Goal: Navigation & Orientation: Find specific page/section

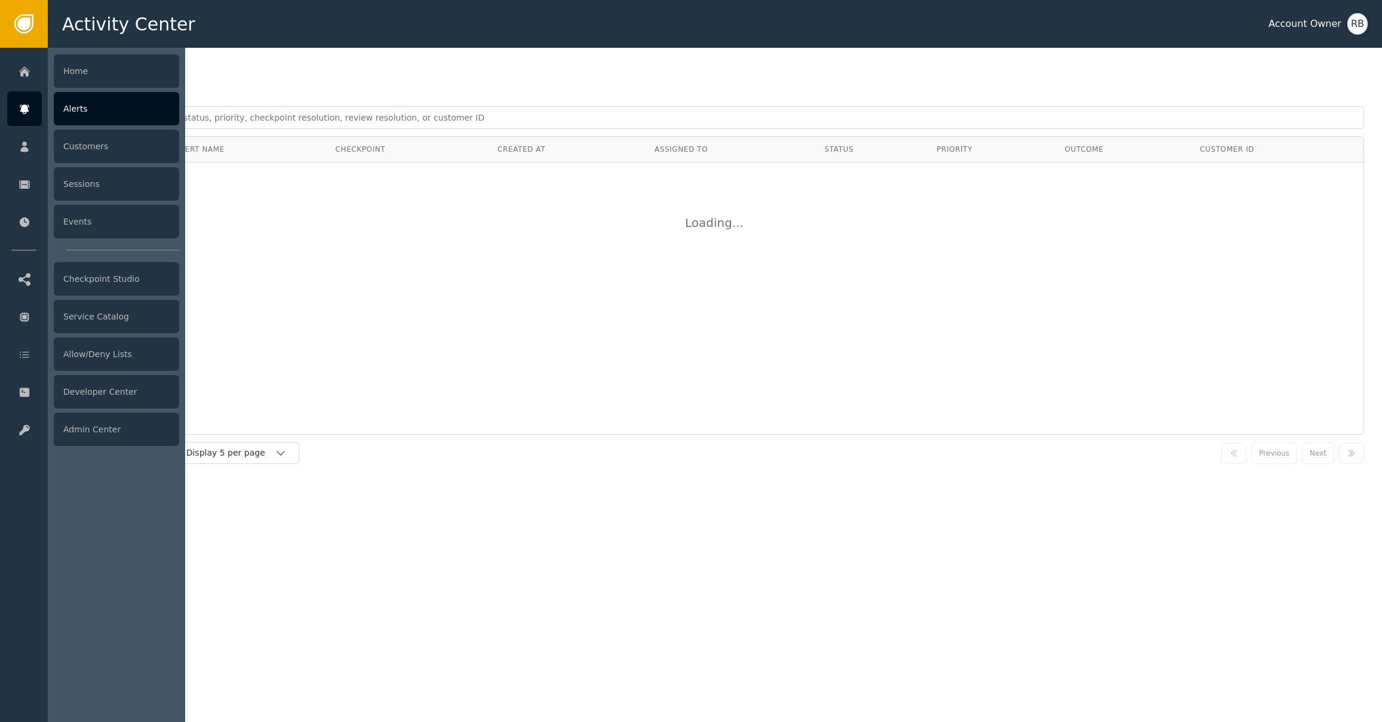
click at [21, 112] on icon at bounding box center [25, 109] width 12 height 13
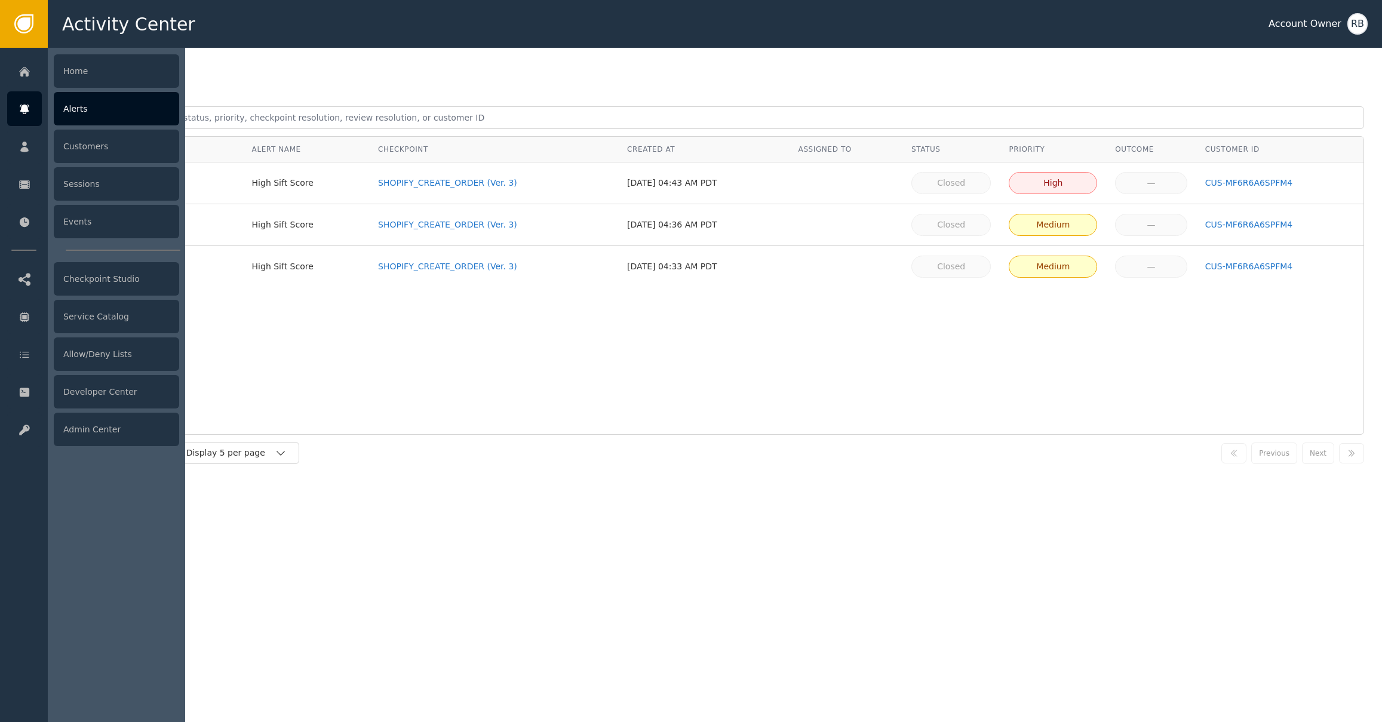
click at [152, 116] on div "Alerts" at bounding box center [116, 108] width 125 height 33
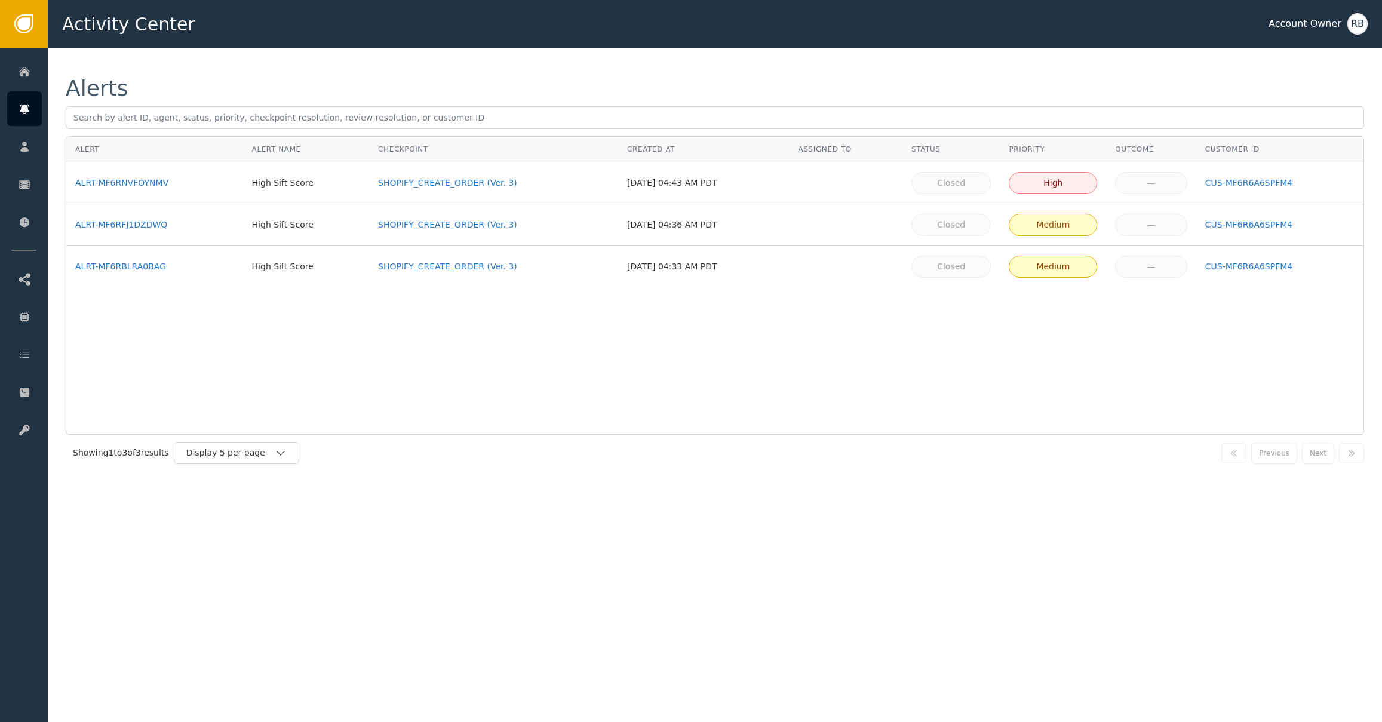
click at [591, 395] on div "Alert Alert Name Checkpoint Created At Assigned To Status Priority Outcome Cust…" at bounding box center [715, 285] width 1298 height 299
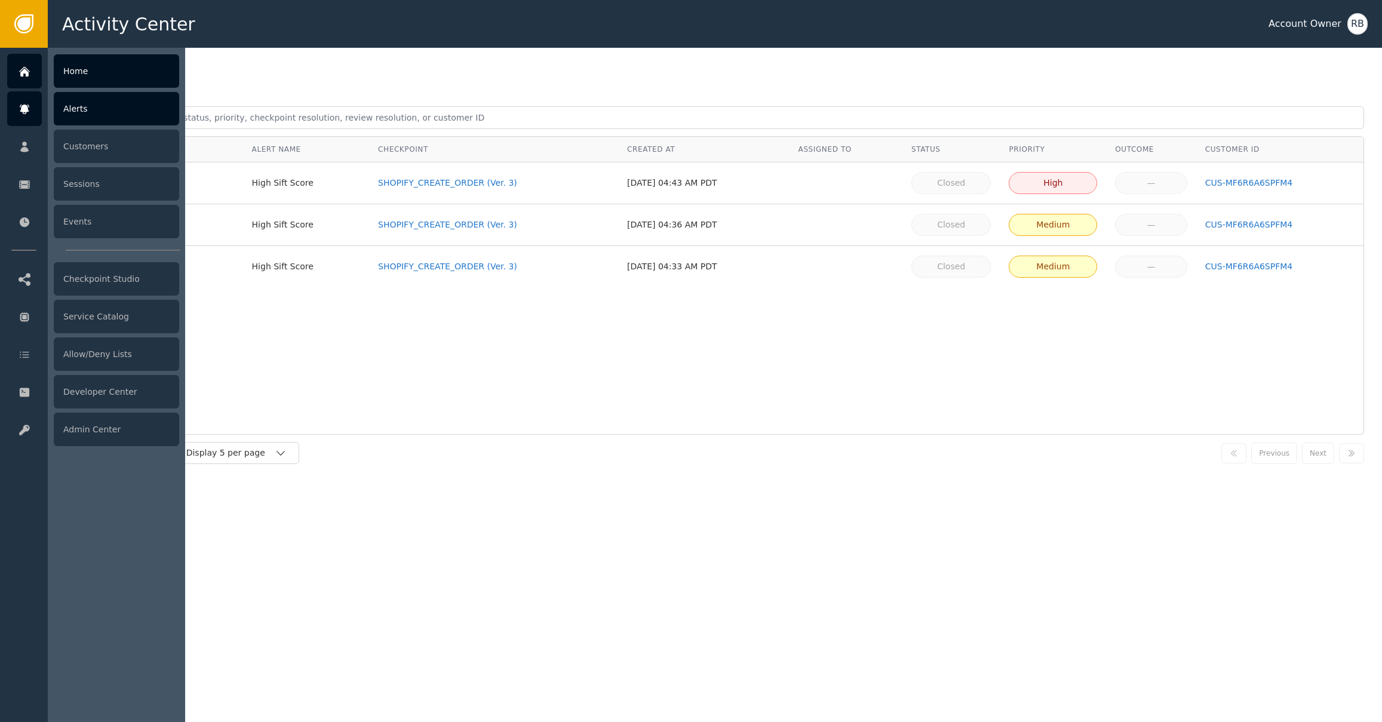
click at [27, 76] on icon at bounding box center [25, 71] width 12 height 13
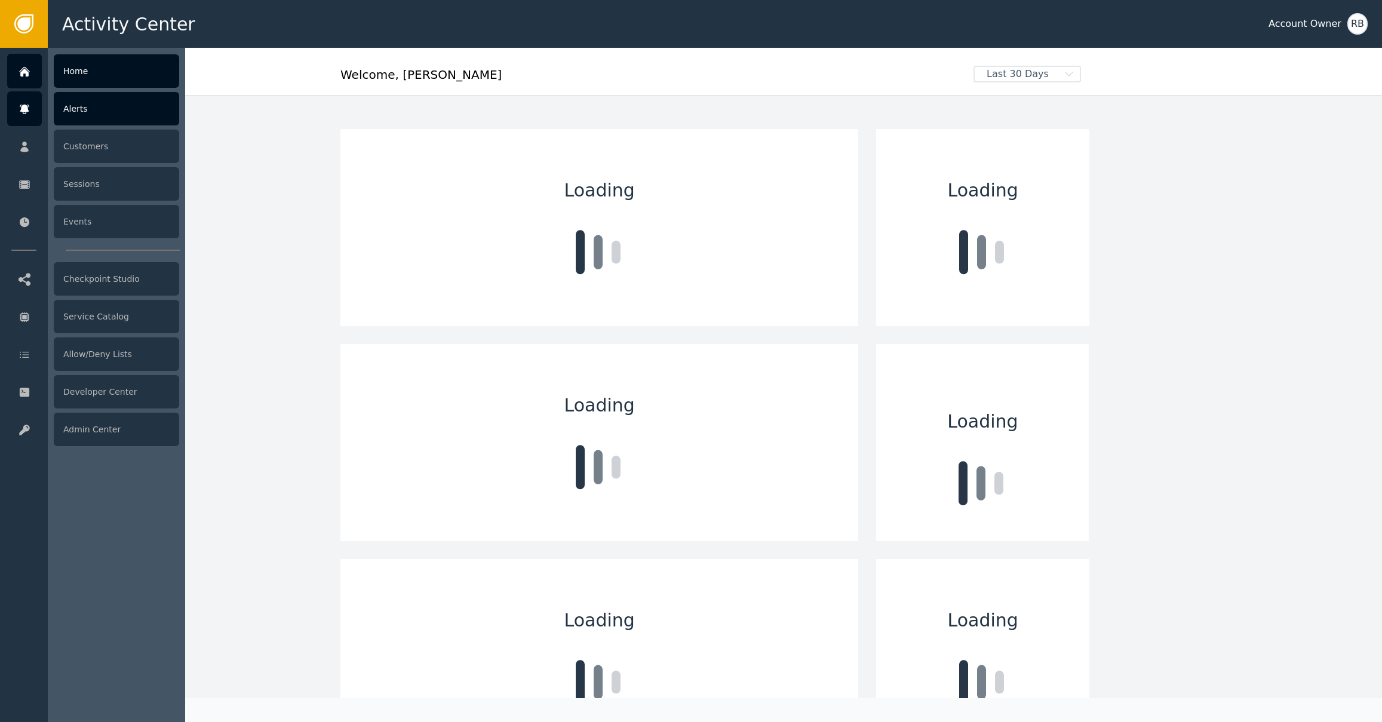
click at [81, 112] on div "Alerts" at bounding box center [116, 108] width 125 height 33
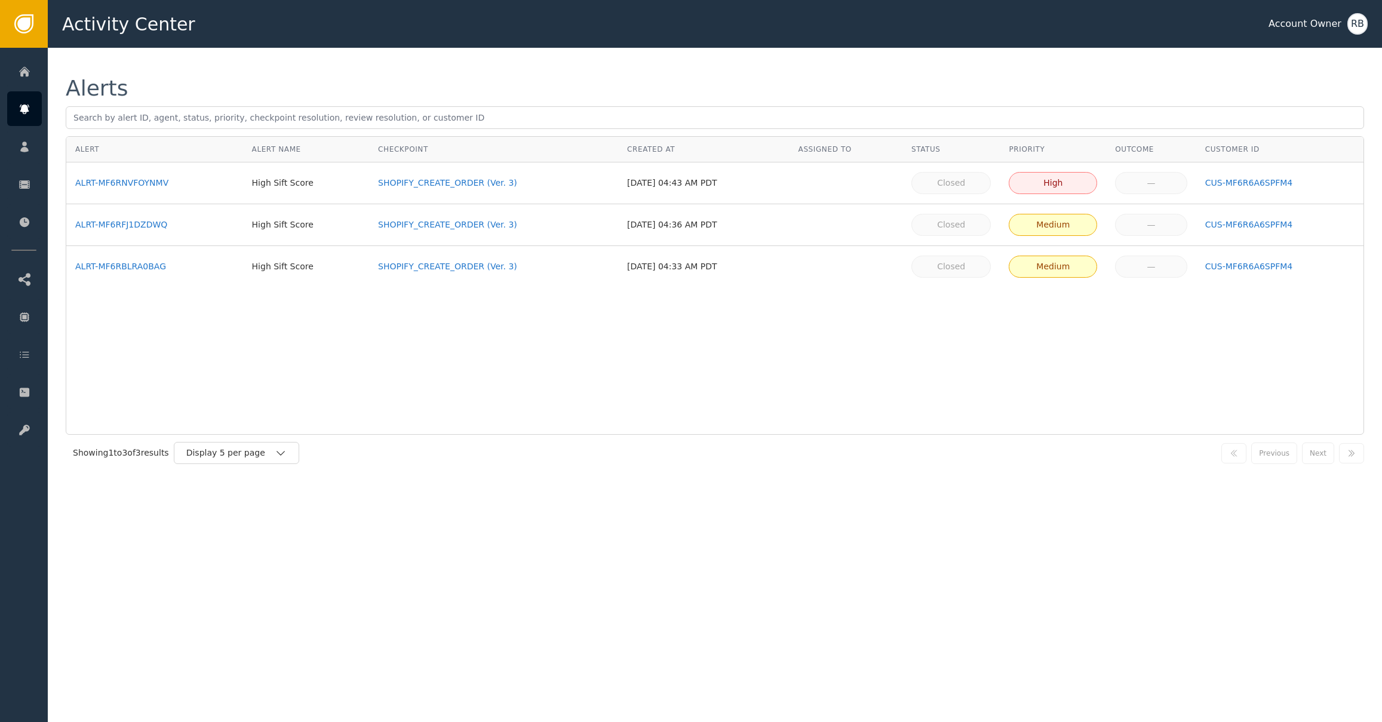
drag, startPoint x: 168, startPoint y: 70, endPoint x: 147, endPoint y: 75, distance: 21.4
click at [167, 70] on div "Alerts Alert Alert Name Checkpoint Created At Assigned To Status Priority Outco…" at bounding box center [715, 274] width 1334 height 453
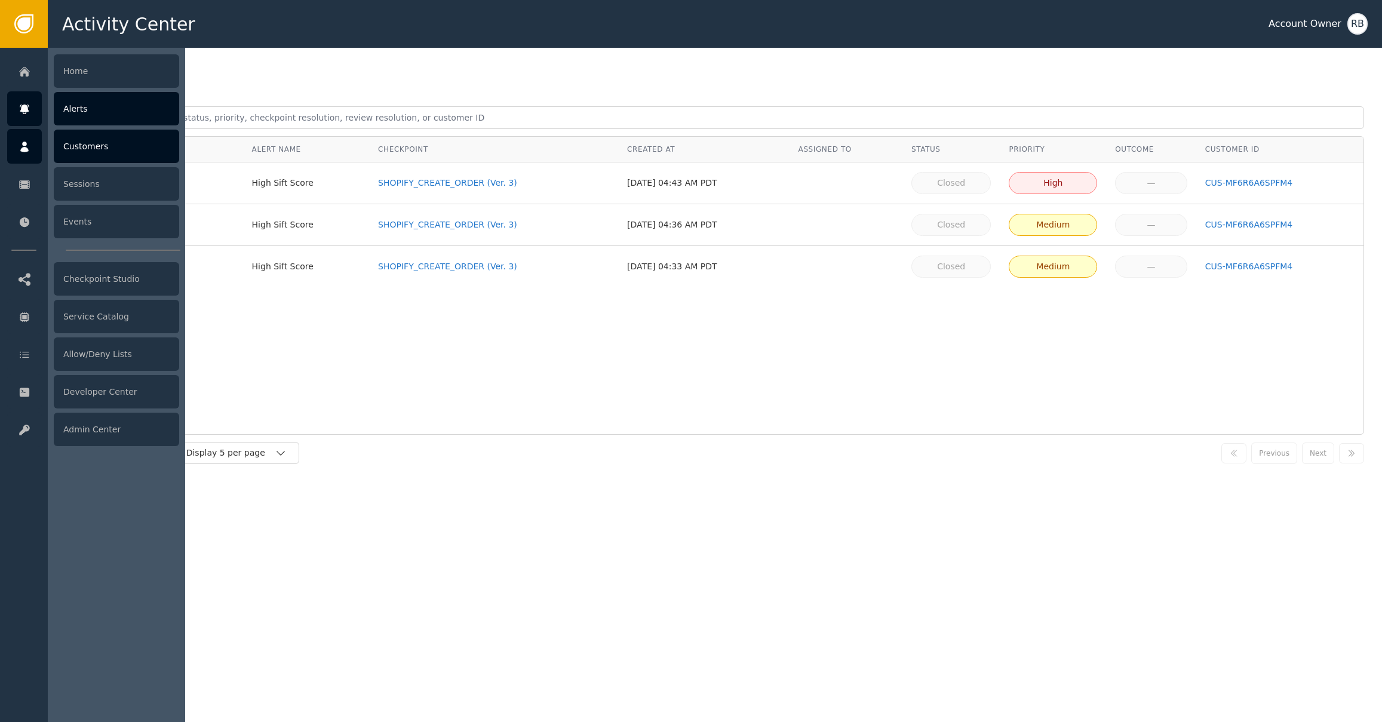
click at [24, 153] on icon at bounding box center [25, 146] width 12 height 13
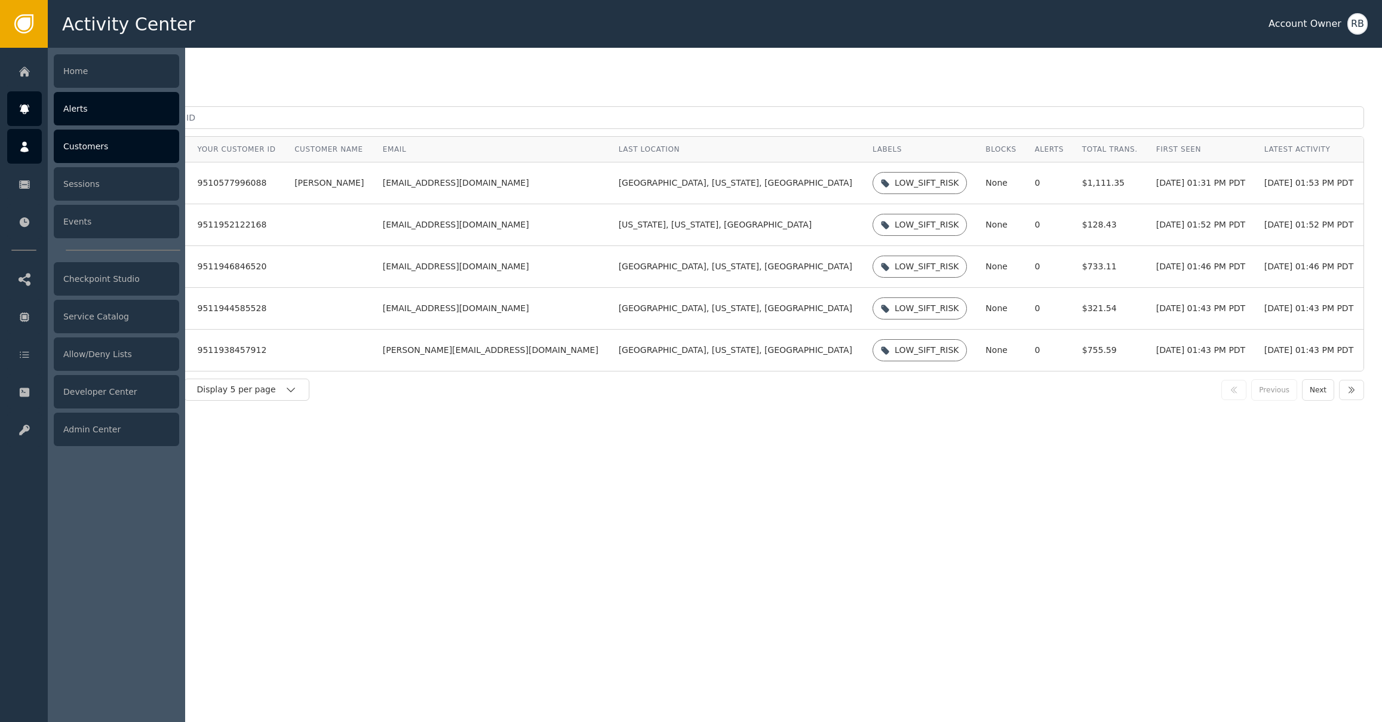
click at [30, 112] on icon at bounding box center [25, 109] width 12 height 13
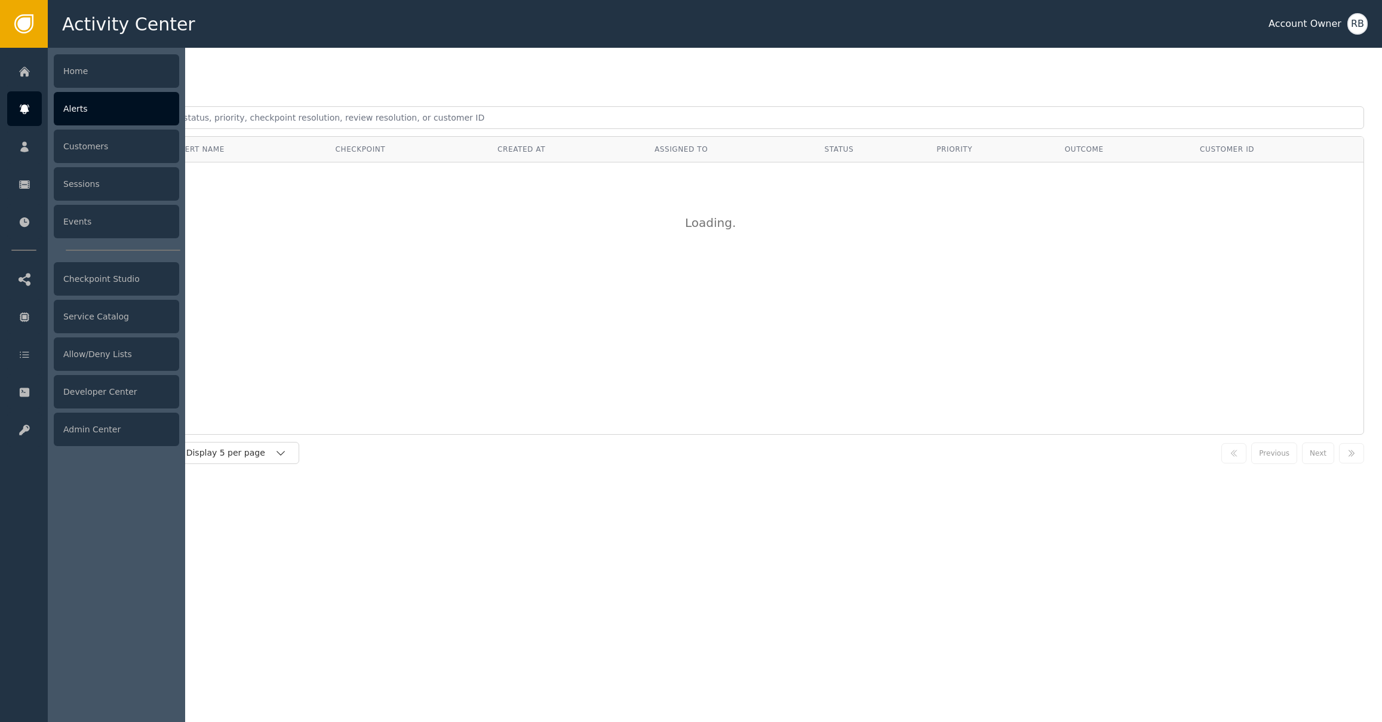
click at [70, 115] on div "Alerts" at bounding box center [116, 108] width 125 height 33
click at [87, 108] on div "Alerts" at bounding box center [116, 108] width 125 height 33
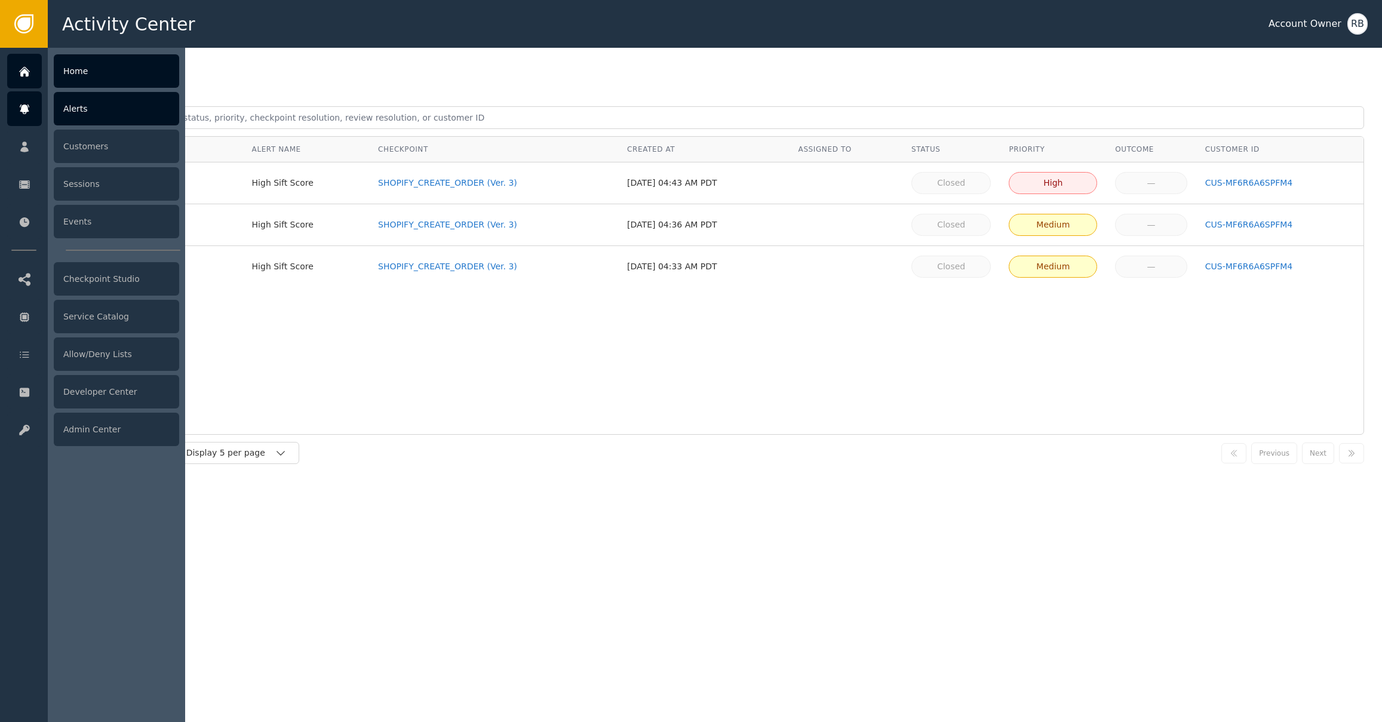
click at [26, 78] on icon at bounding box center [25, 71] width 12 height 13
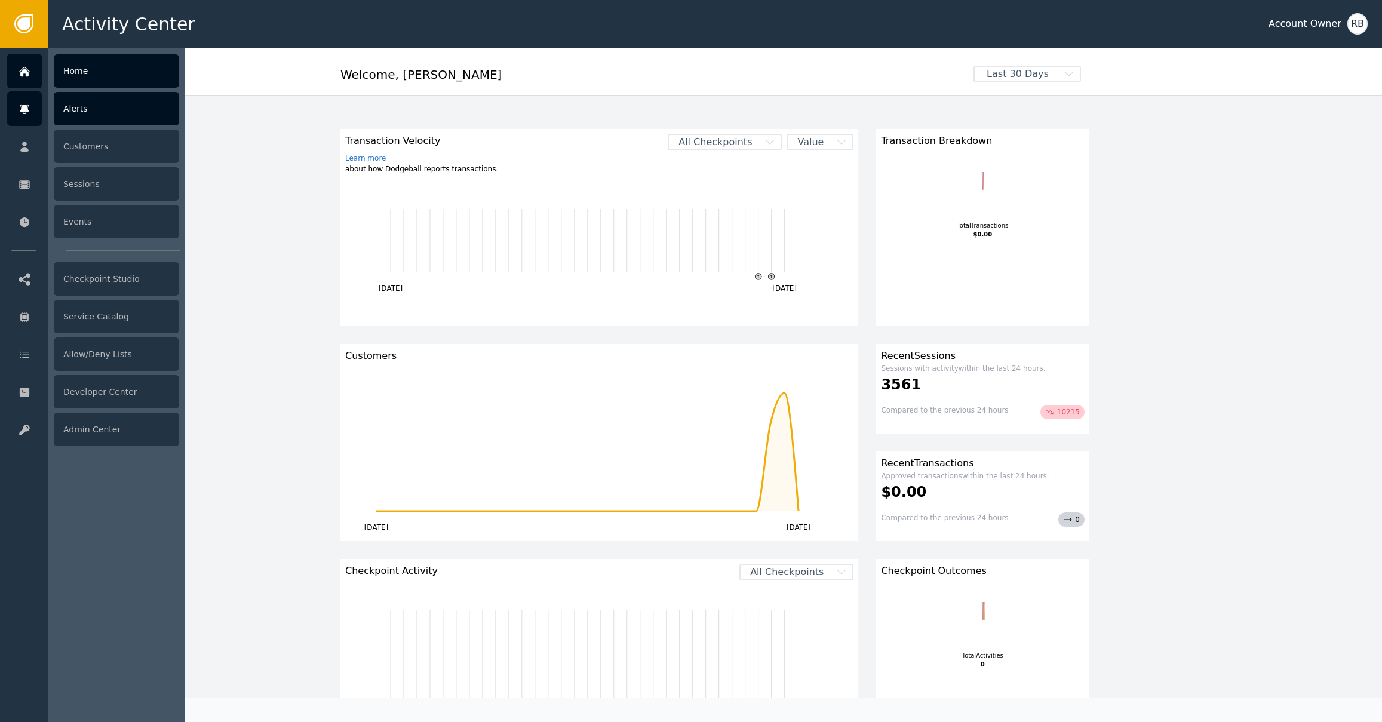
click at [90, 118] on div "Alerts" at bounding box center [116, 108] width 125 height 33
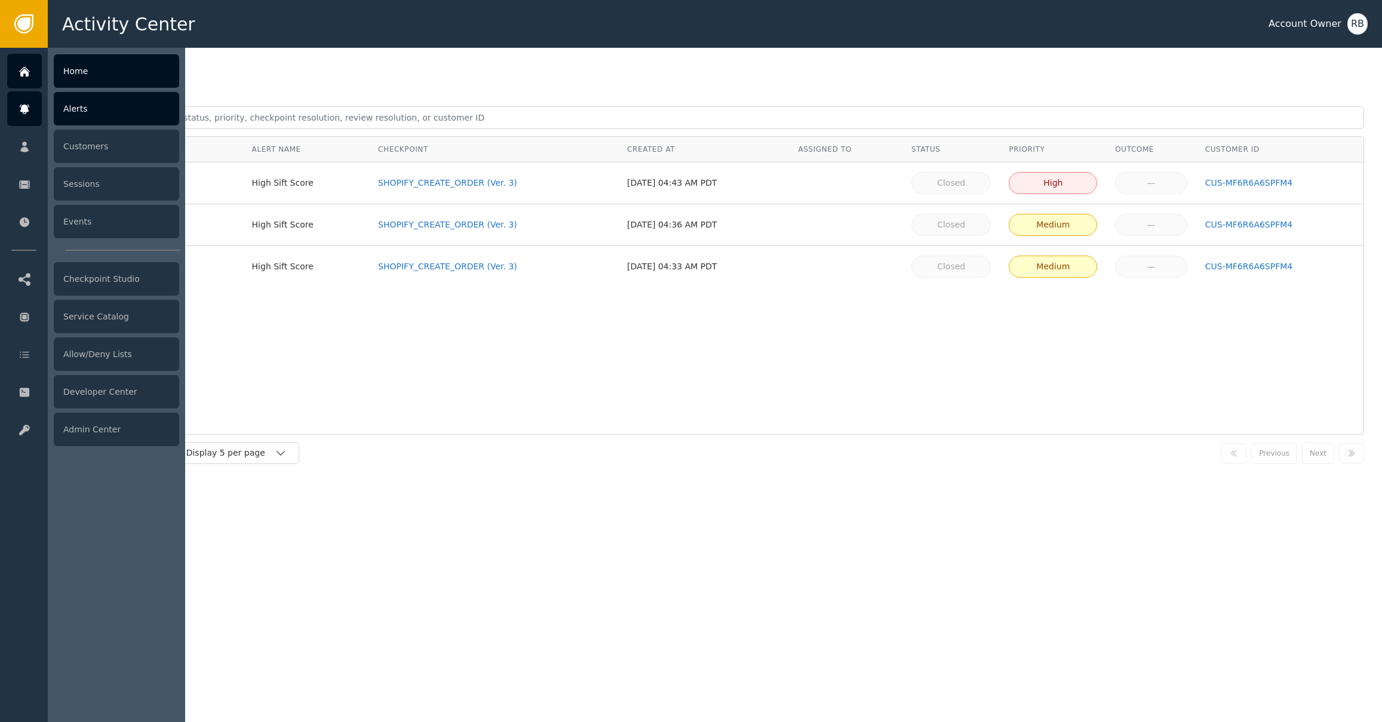
click at [73, 70] on div "Home" at bounding box center [116, 70] width 125 height 33
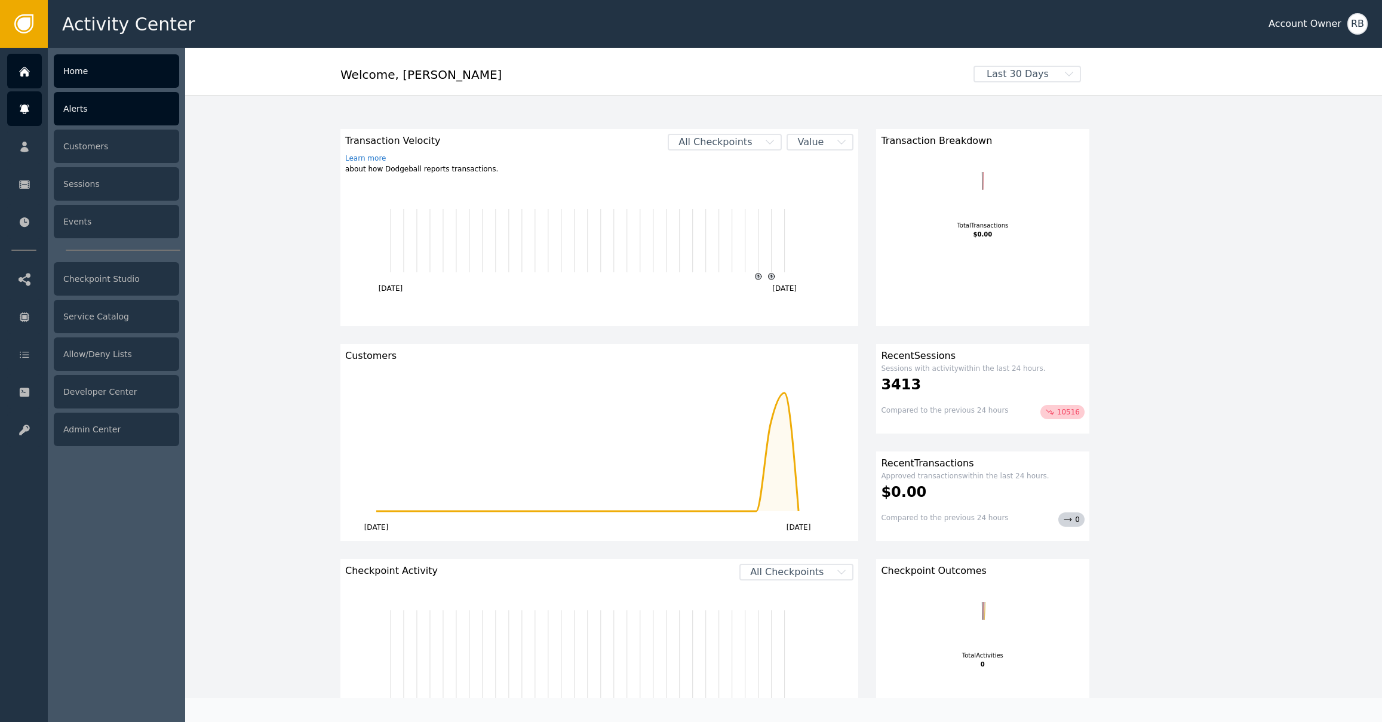
click at [89, 116] on div "Alerts" at bounding box center [116, 108] width 125 height 33
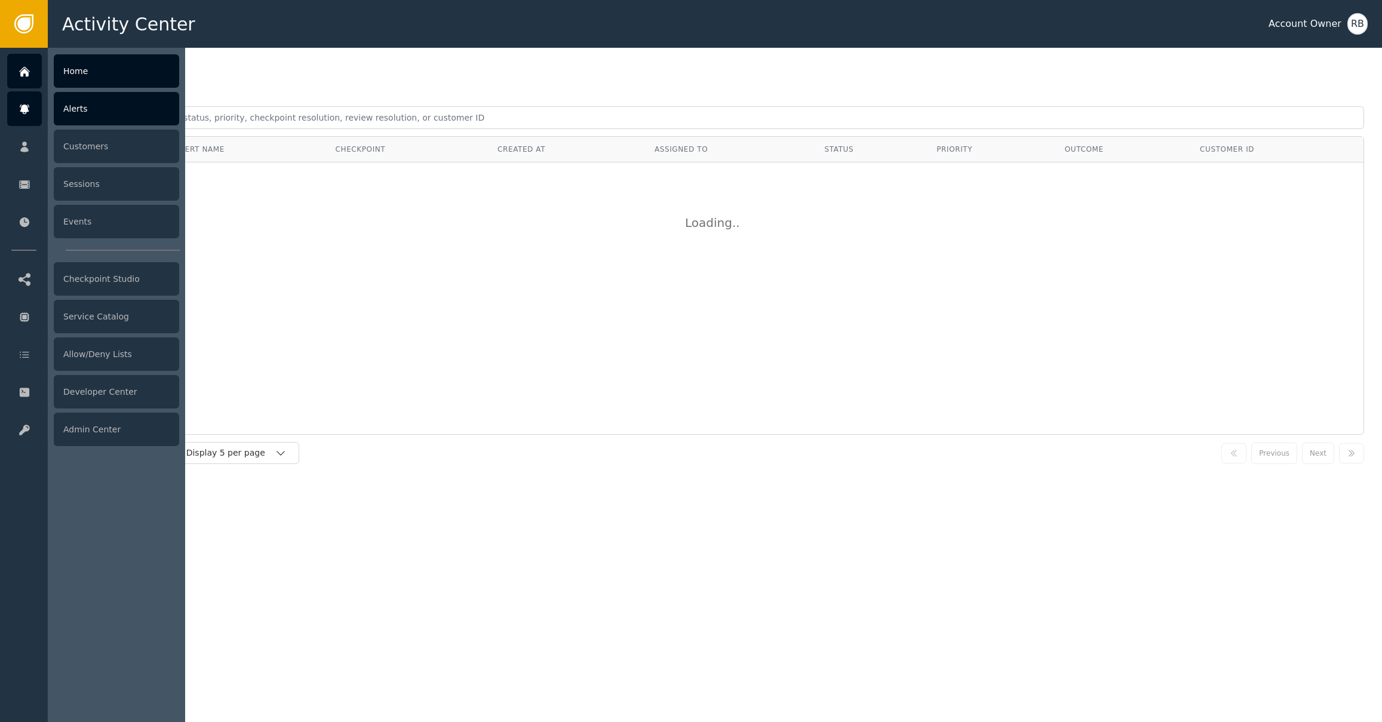
click at [28, 79] on div at bounding box center [24, 71] width 35 height 35
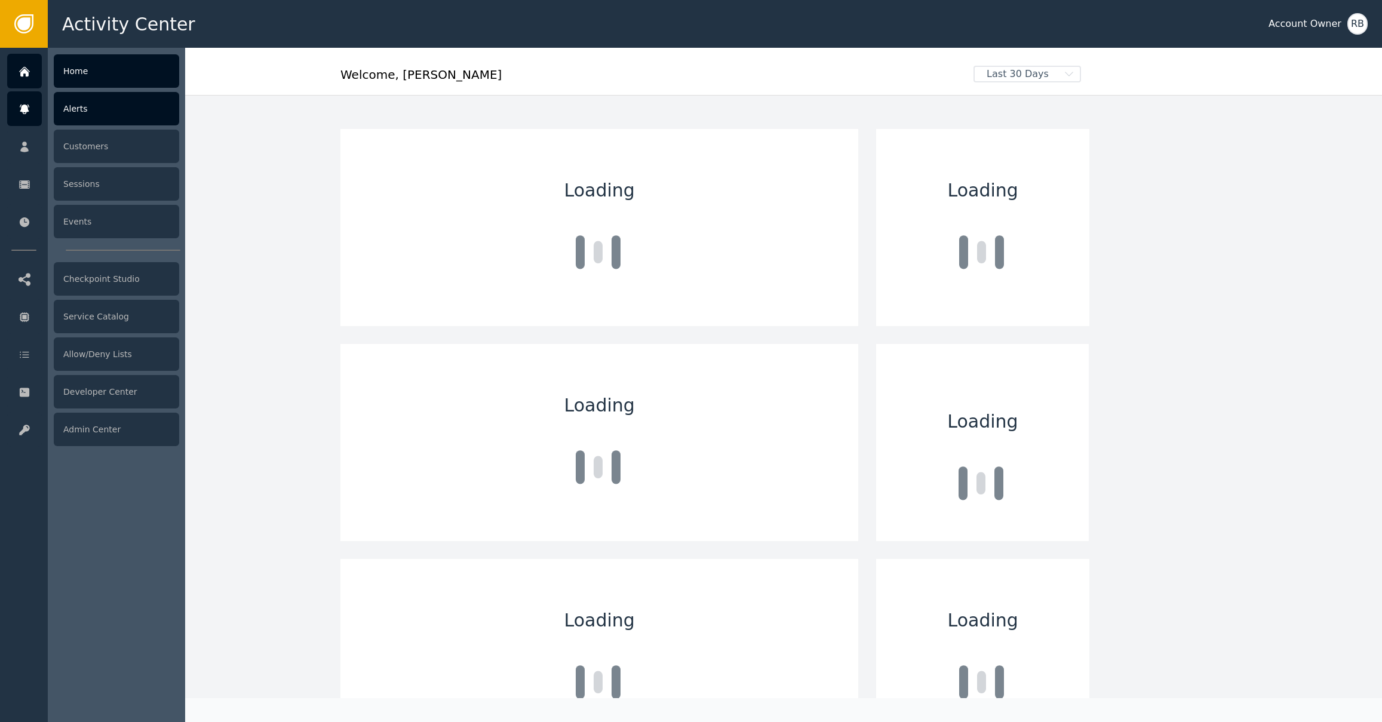
click at [72, 110] on div "Alerts" at bounding box center [116, 108] width 125 height 33
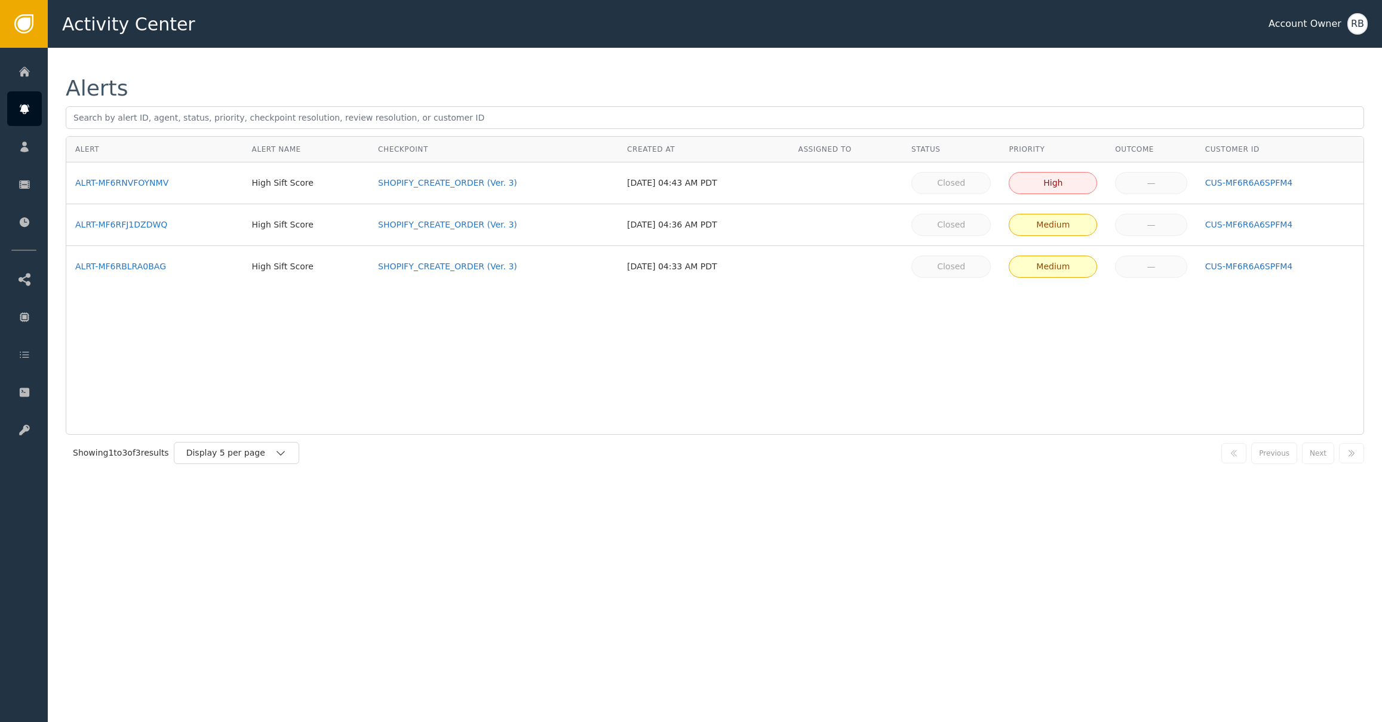
click at [564, 421] on div "Alert Alert Name Checkpoint Created At Assigned To Status Priority Outcome Cust…" at bounding box center [715, 285] width 1298 height 299
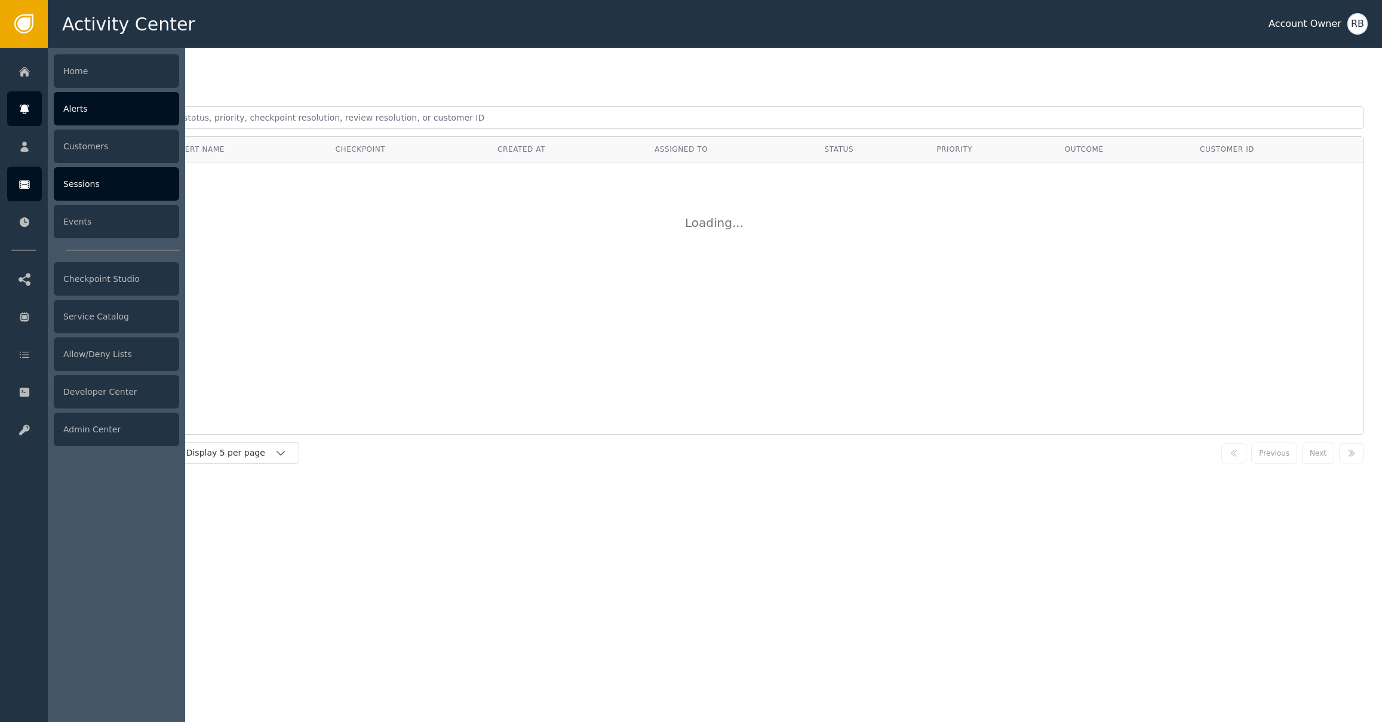
click at [26, 192] on div at bounding box center [24, 184] width 35 height 35
click at [103, 107] on div "Alerts" at bounding box center [116, 108] width 125 height 33
